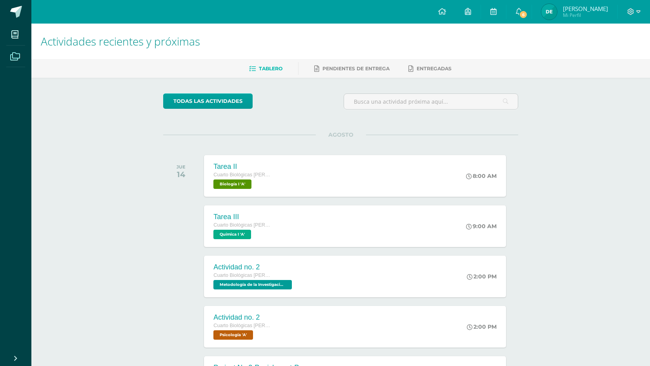
click at [22, 53] on span at bounding box center [15, 56] width 18 height 18
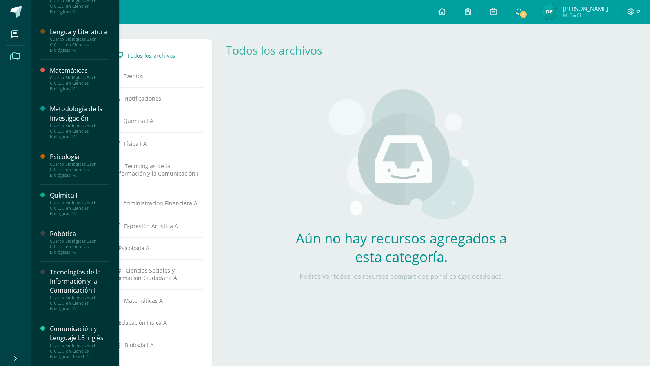
scroll to position [131, 0]
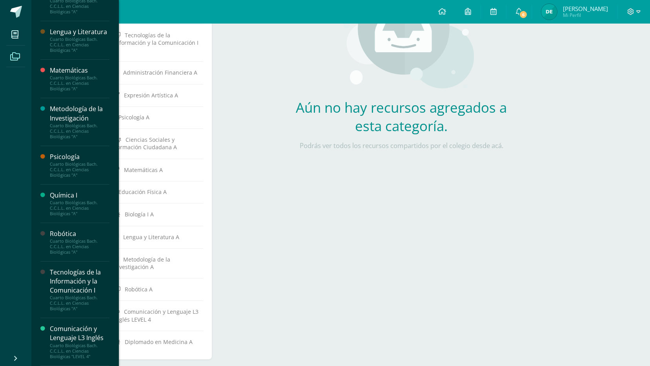
click at [79, 276] on div "Tecnologías de la Información y la Comunicación I" at bounding box center [80, 280] width 60 height 27
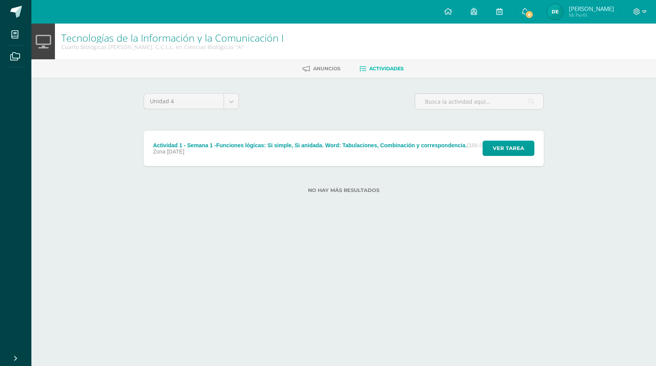
click at [409, 146] on div "Actividad 1 - Semana 1 -Funciones lógicas: Si simple, Si anidada. Word: Tabulac…" at bounding box center [323, 145] width 341 height 6
click at [0, 0] on h2 "Actividad 1 - Semana 1 -Funciones lógicas: Si simple, Si anidada. Word: Tabulac…" at bounding box center [0, 0] width 0 height 0
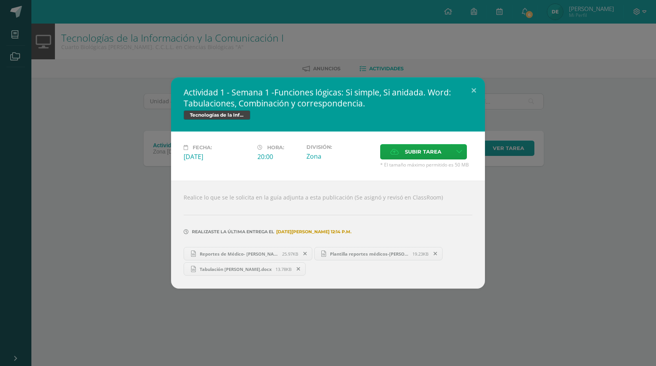
click at [240, 274] on link "Tabulación [PERSON_NAME].docx 13.78KB" at bounding box center [245, 268] width 122 height 13
click at [546, 194] on div "Actividad 1 - Semana 1 -Funciones lógicas: Si simple, Si anidada. Word: Tabulac…" at bounding box center [327, 182] width 649 height 211
